Goal: Find contact information: Find contact information

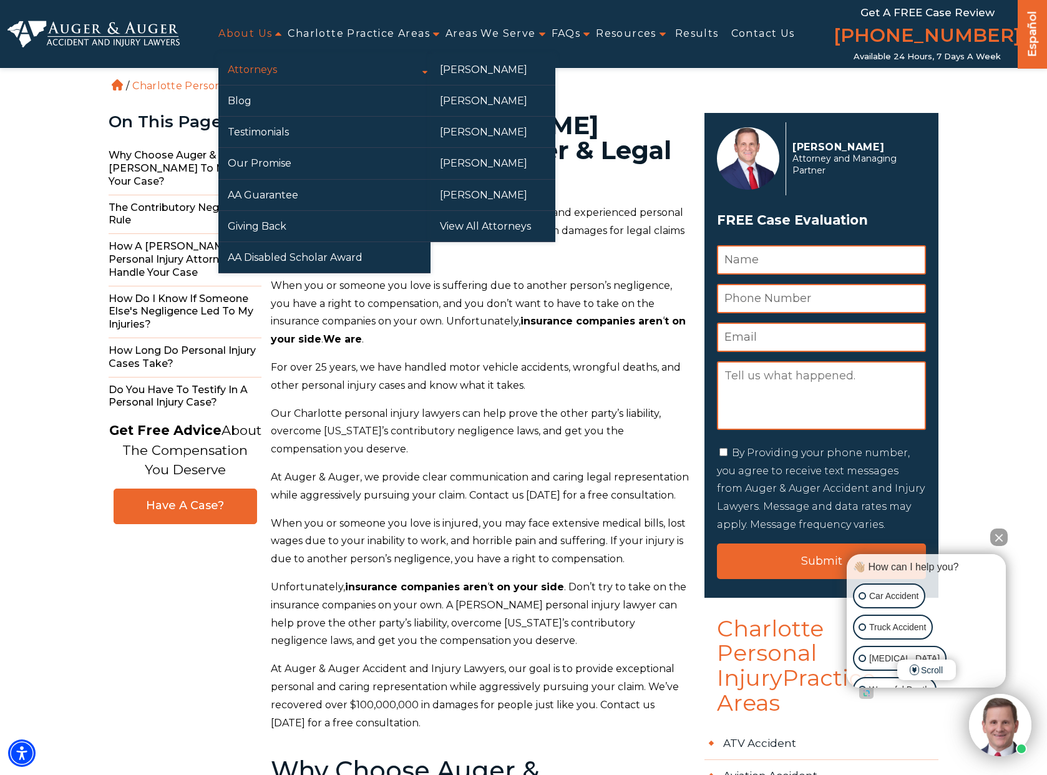
click at [233, 57] on link "Attorneys" at bounding box center [324, 69] width 212 height 31
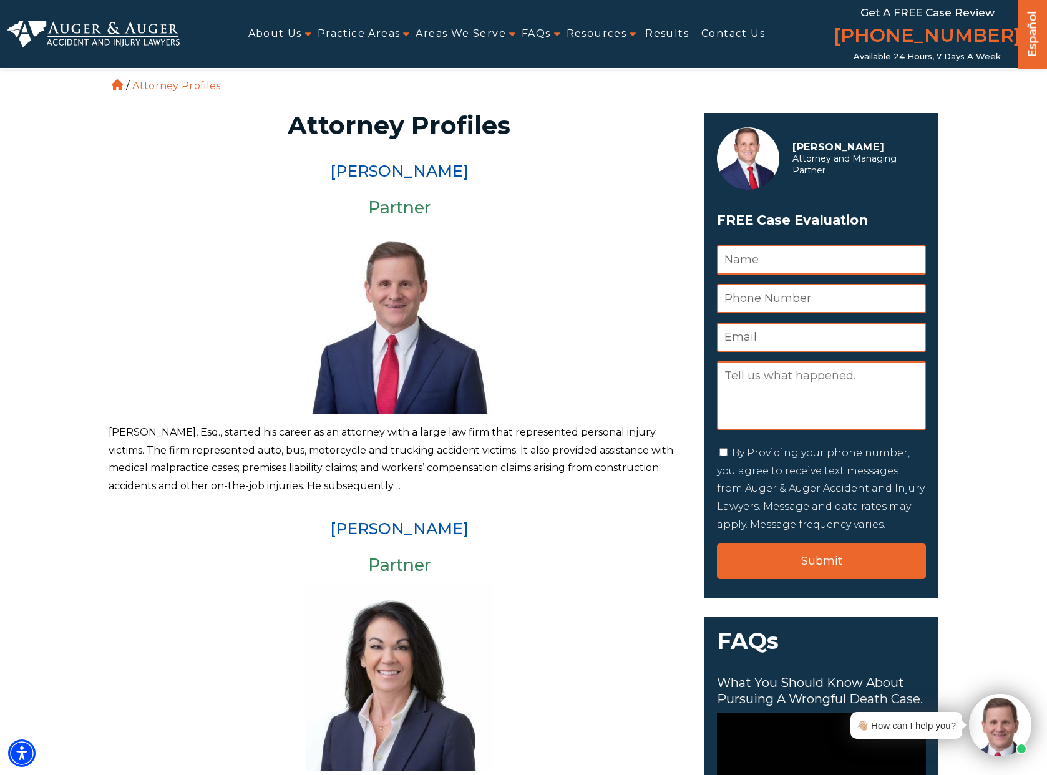
drag, startPoint x: 492, startPoint y: 173, endPoint x: 289, endPoint y: 173, distance: 203.5
click at [289, 173] on h2 "[PERSON_NAME]" at bounding box center [399, 171] width 581 height 17
copy link "[PERSON_NAME]"
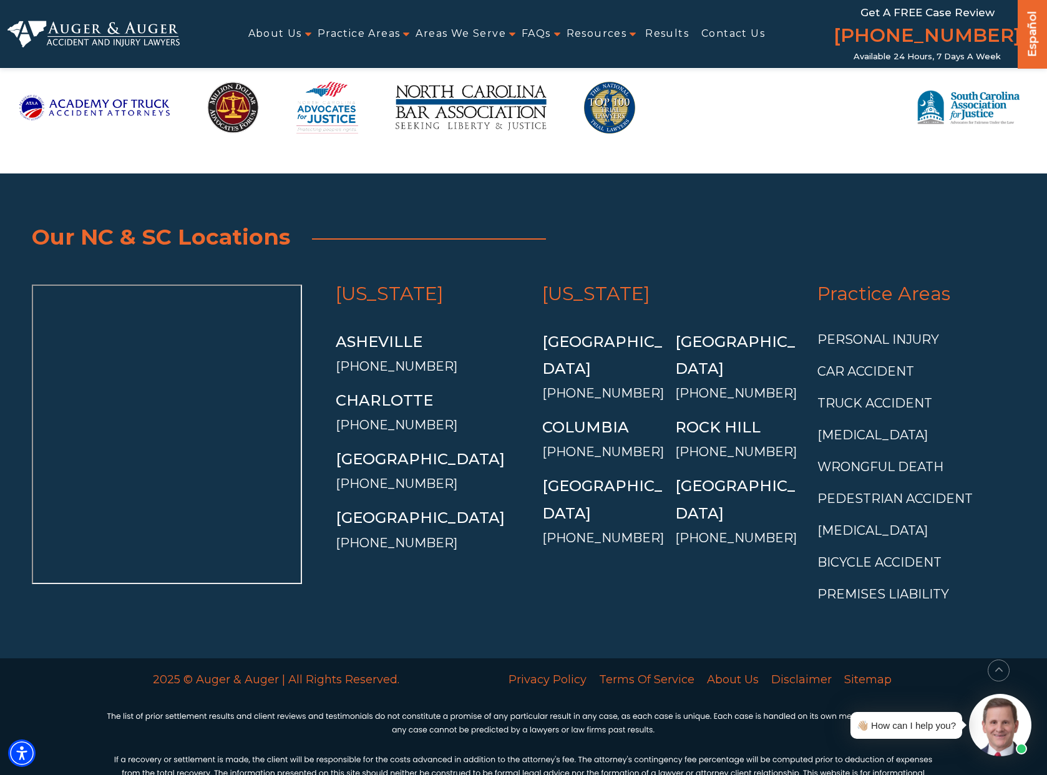
scroll to position [2831, 0]
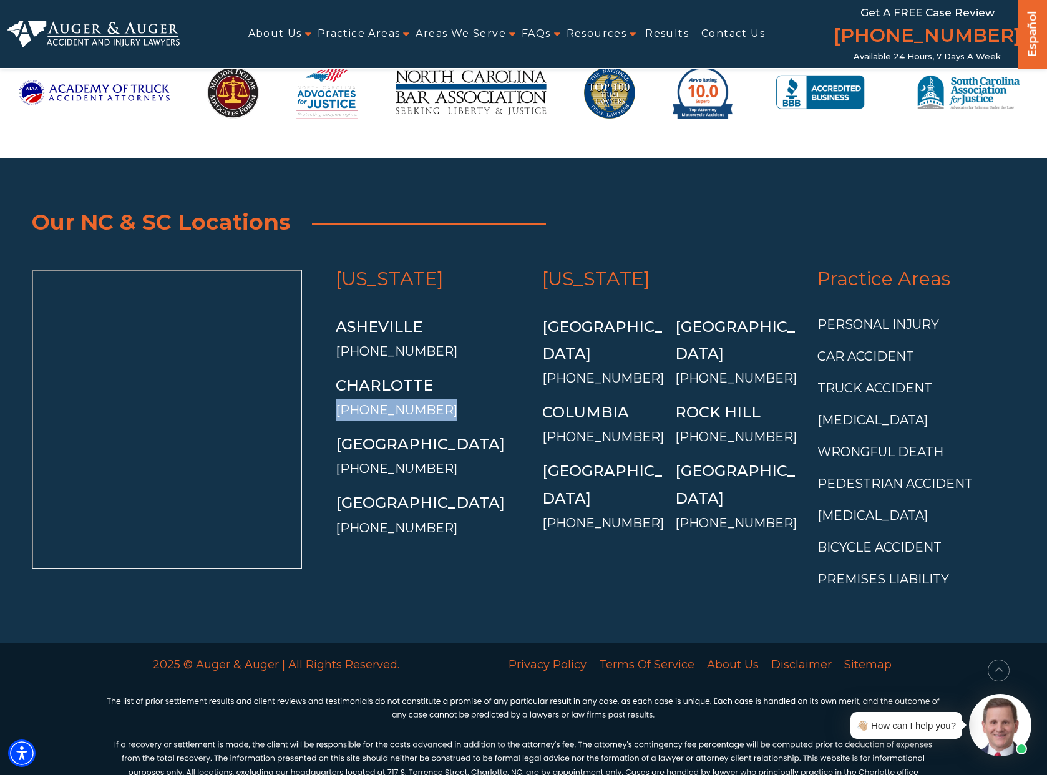
drag, startPoint x: 330, startPoint y: 375, endPoint x: 459, endPoint y: 368, distance: 129.4
click at [459, 368] on div "North Carolina Asheville (828) 900-1927 Charlotte (704) 754-5801 Greensboro (33…" at bounding box center [430, 435] width 207 height 330
copy link "[PHONE_NUMBER]"
click at [389, 376] on link "Charlotte" at bounding box center [384, 385] width 97 height 18
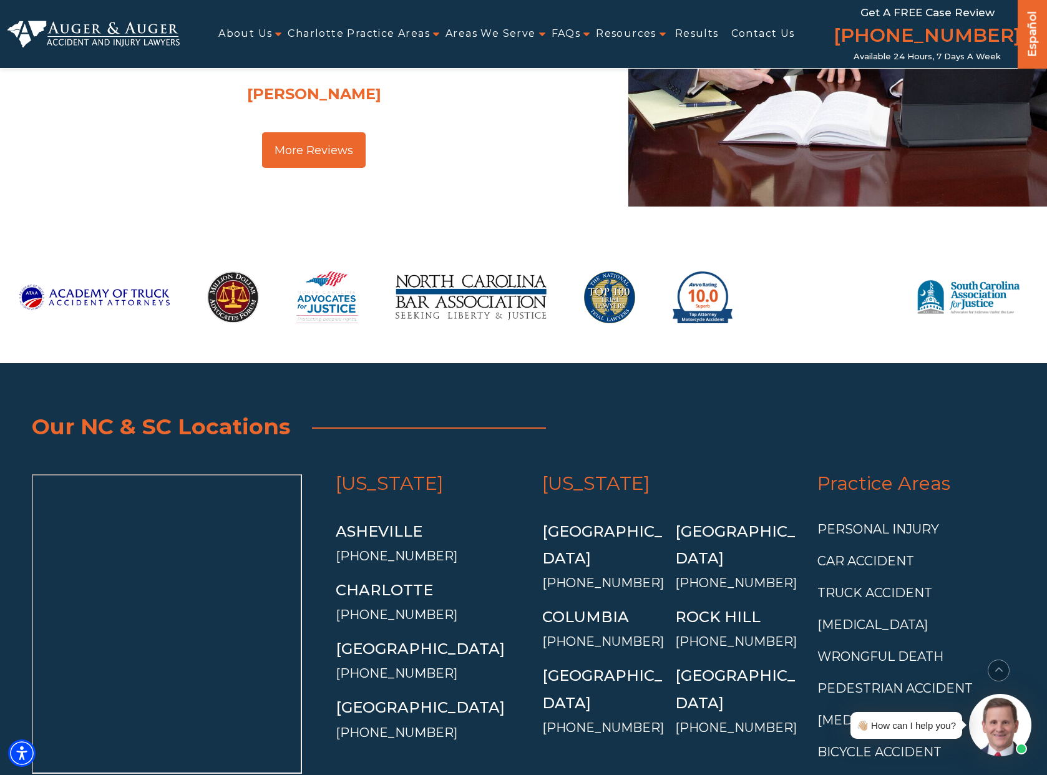
scroll to position [10070, 0]
